Goal: Information Seeking & Learning: Learn about a topic

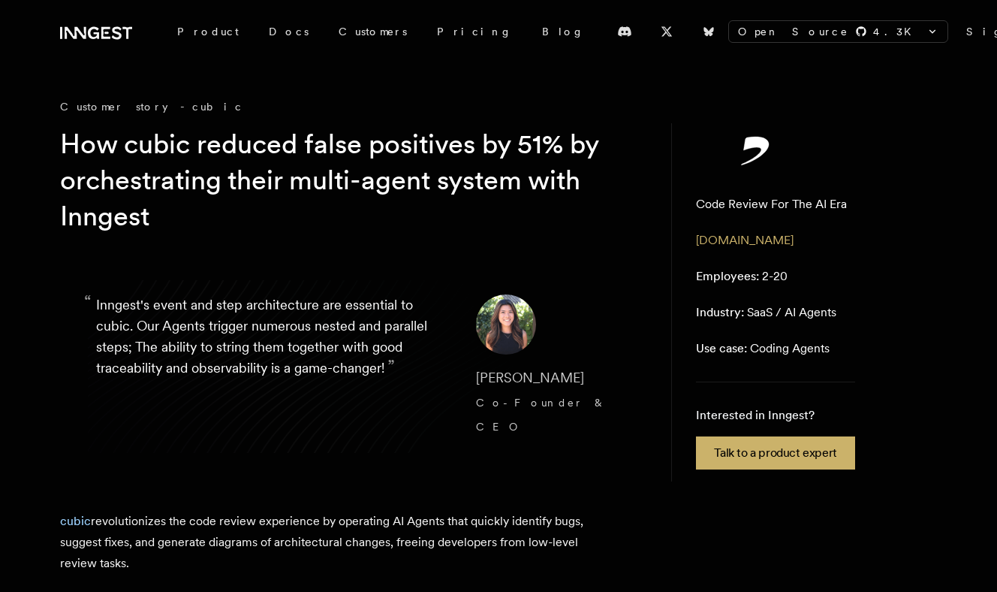
click at [285, 178] on h1 "How cubic reduced false positives by 51% by orchestrating their multi-agent sys…" at bounding box center [341, 180] width 563 height 108
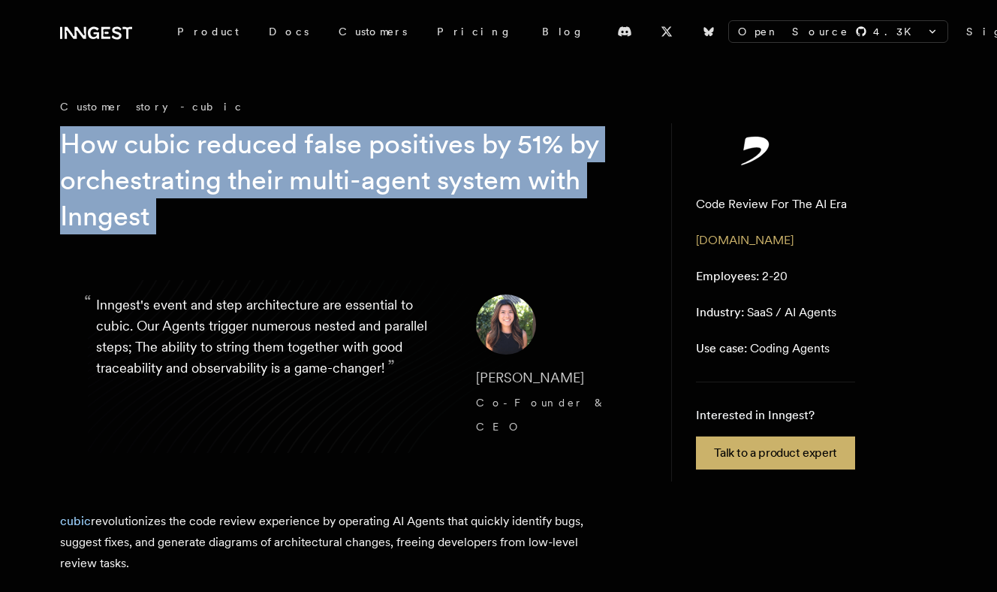
click at [285, 178] on h1 "How cubic reduced false positives by 51% by orchestrating their multi-agent sys…" at bounding box center [341, 180] width 563 height 108
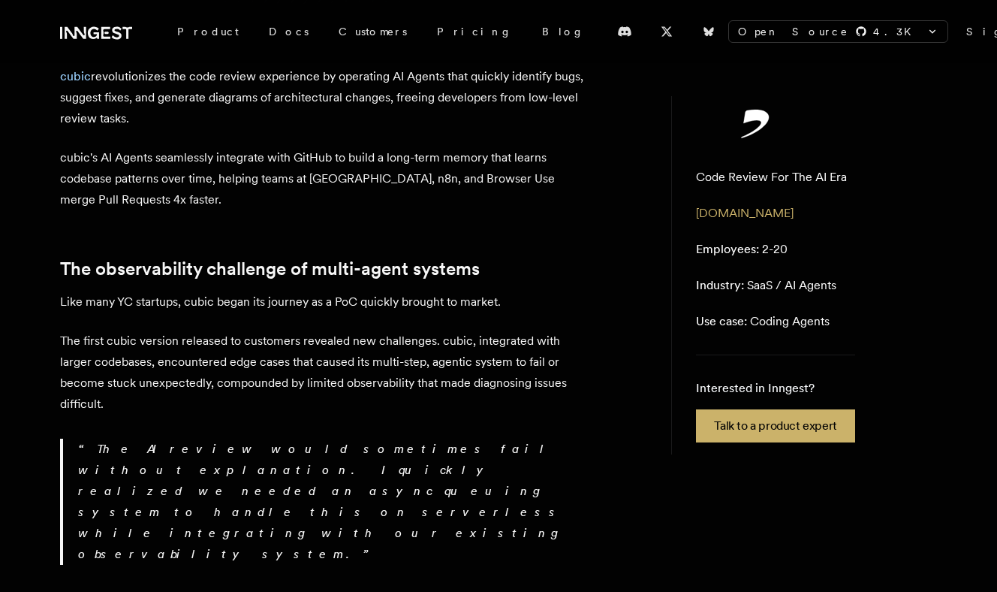
scroll to position [446, 0]
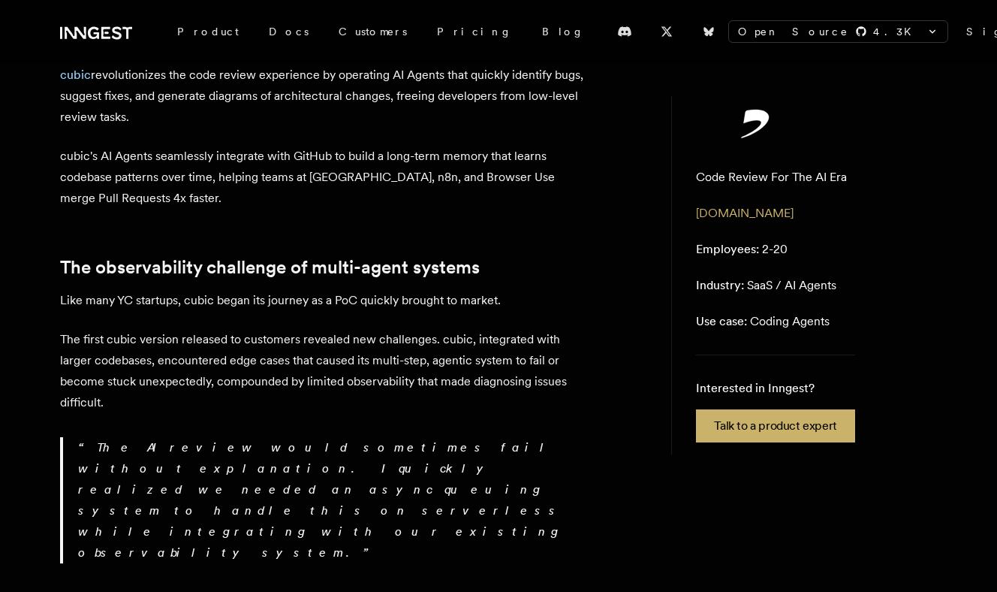
click at [734, 251] on span "Employees:" at bounding box center [727, 249] width 63 height 14
click at [470, 350] on p "The first cubic version released to customers revealed new challenges. cubic, i…" at bounding box center [322, 371] width 525 height 84
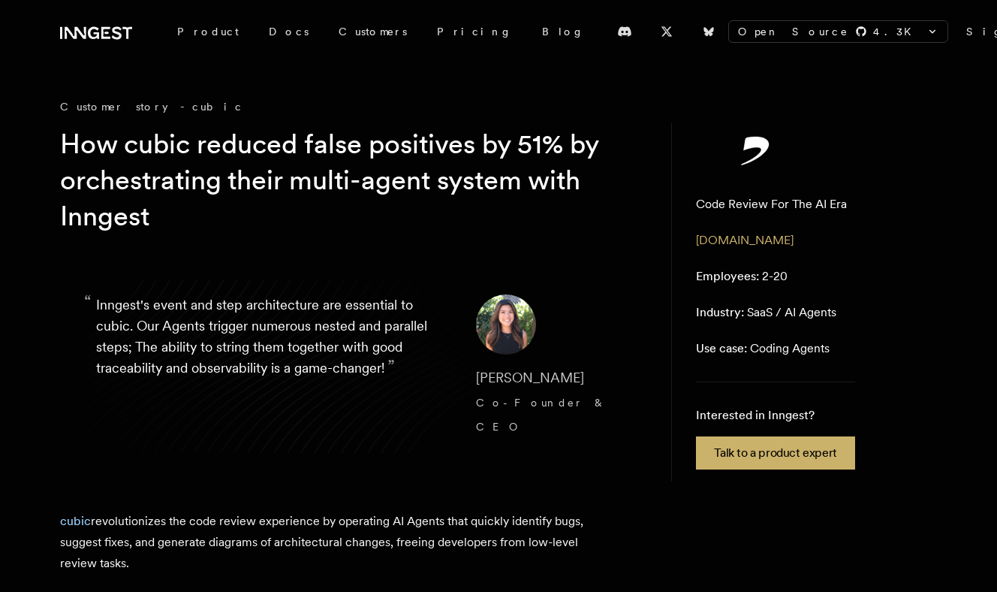
scroll to position [1, 0]
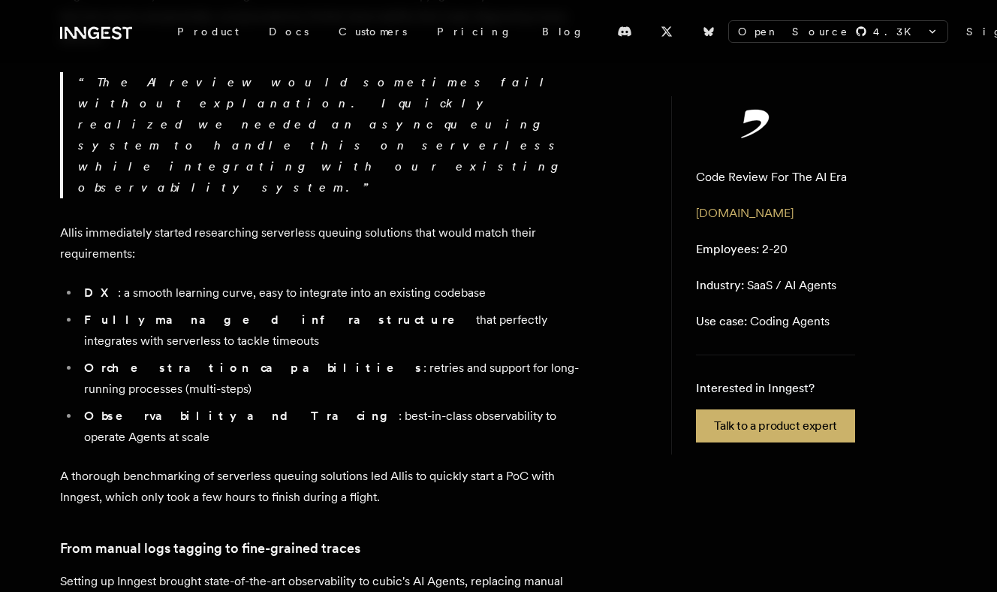
scroll to position [0, 0]
